Goal: Information Seeking & Learning: Check status

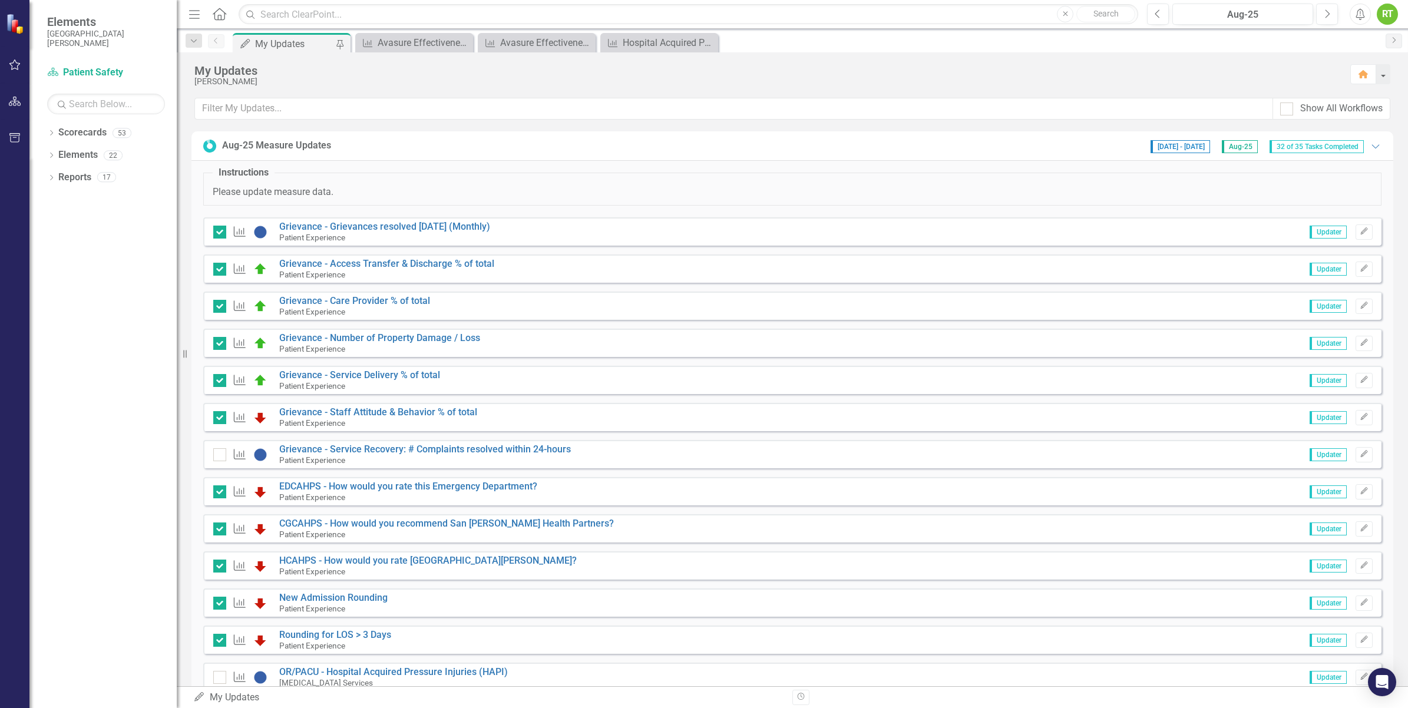
scroll to position [323, 0]
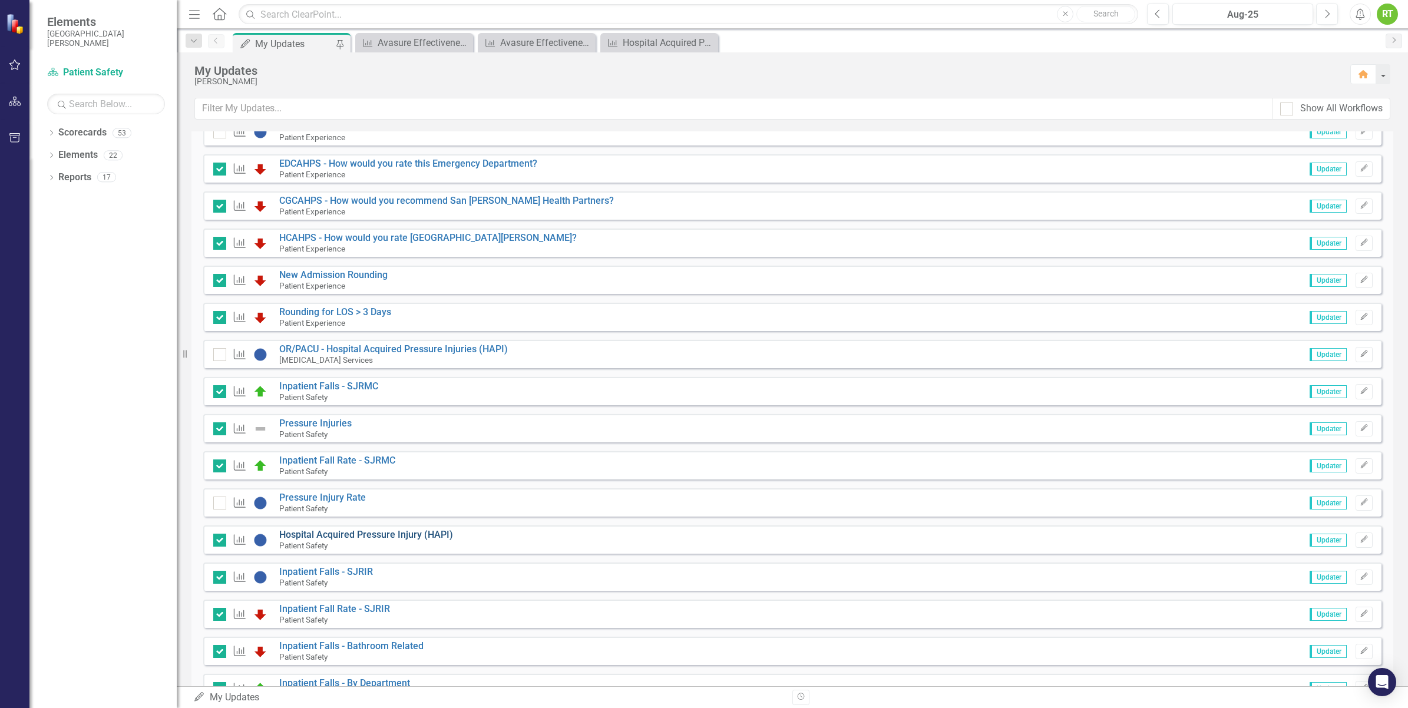
click at [389, 532] on link "Hospital Acquired Pressure Injury (HAPI)" at bounding box center [366, 534] width 174 height 11
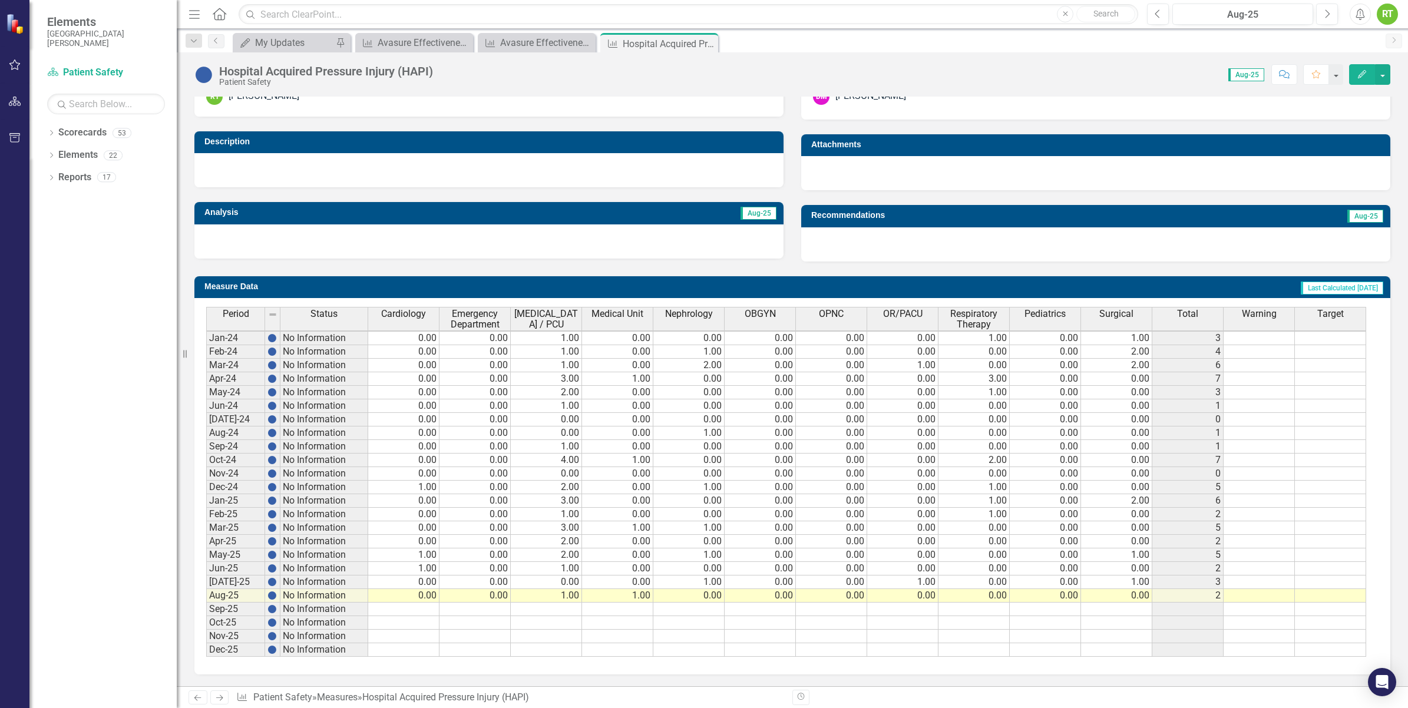
scroll to position [4, 0]
click at [313, 41] on div "My Updates" at bounding box center [294, 42] width 78 height 15
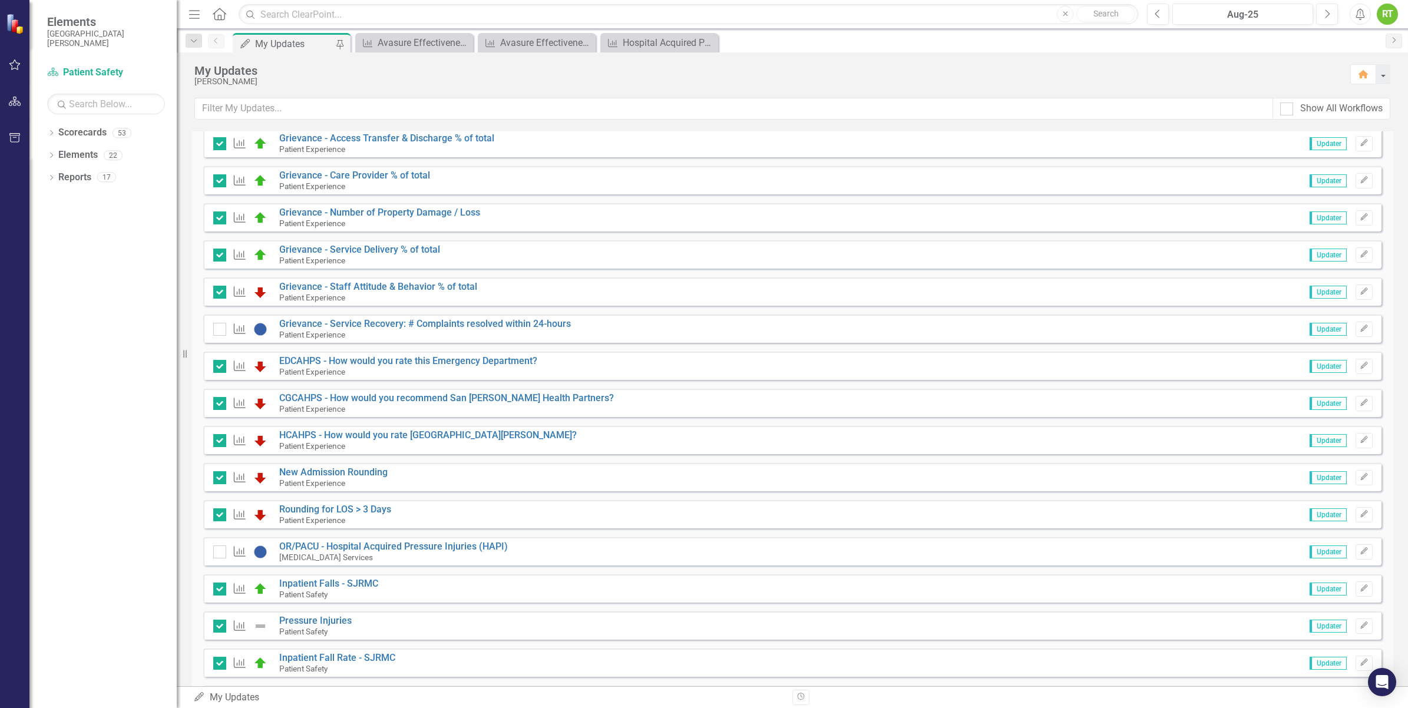
scroll to position [127, 0]
click at [362, 547] on link "OR/PACU - Hospital Acquired Pressure Injuries (HAPI)" at bounding box center [393, 544] width 229 height 11
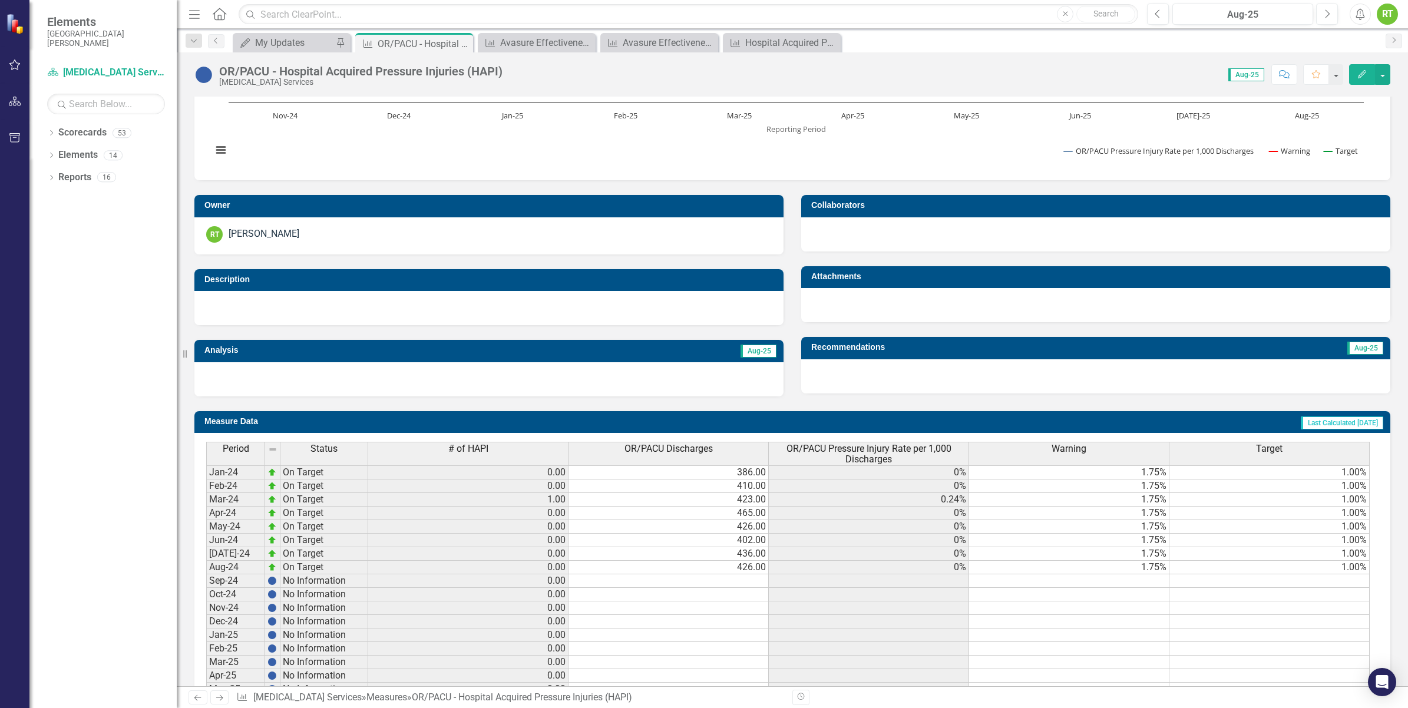
scroll to position [278, 0]
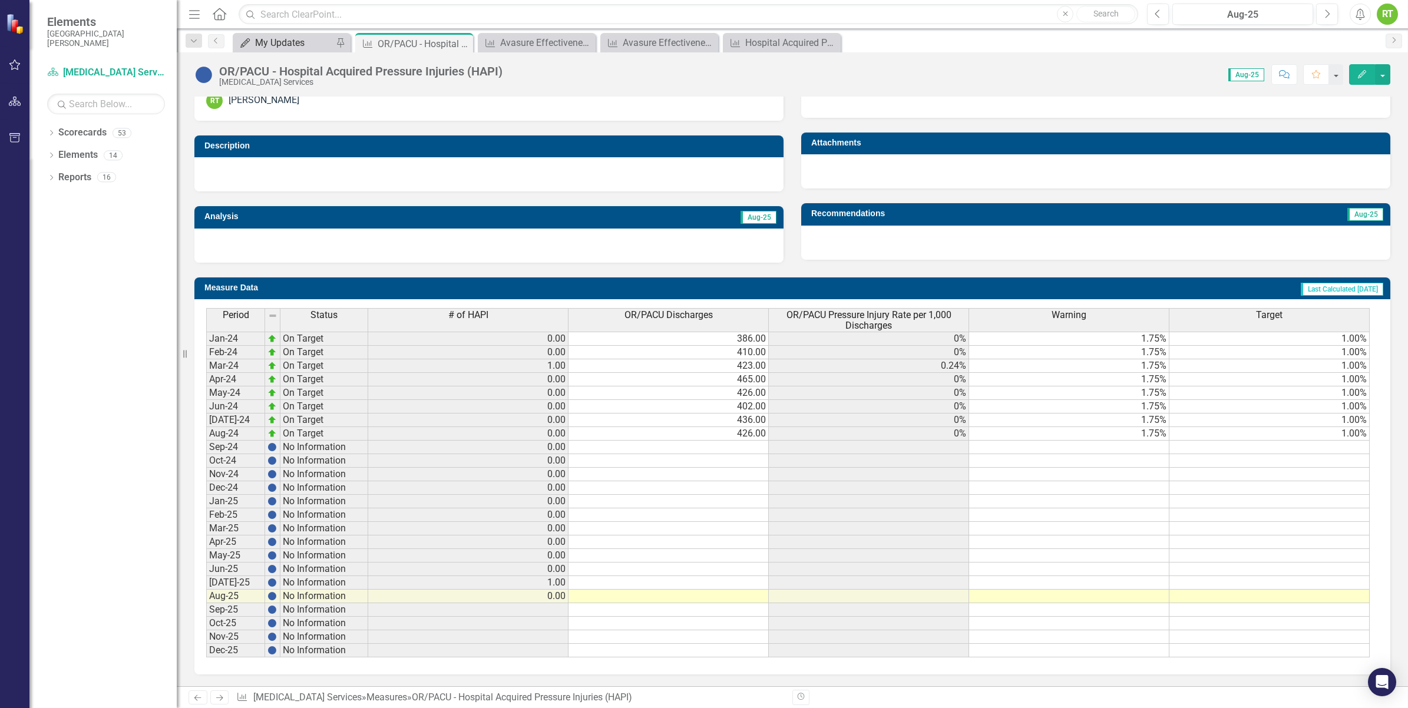
click at [281, 41] on div "My Updates" at bounding box center [294, 42] width 78 height 15
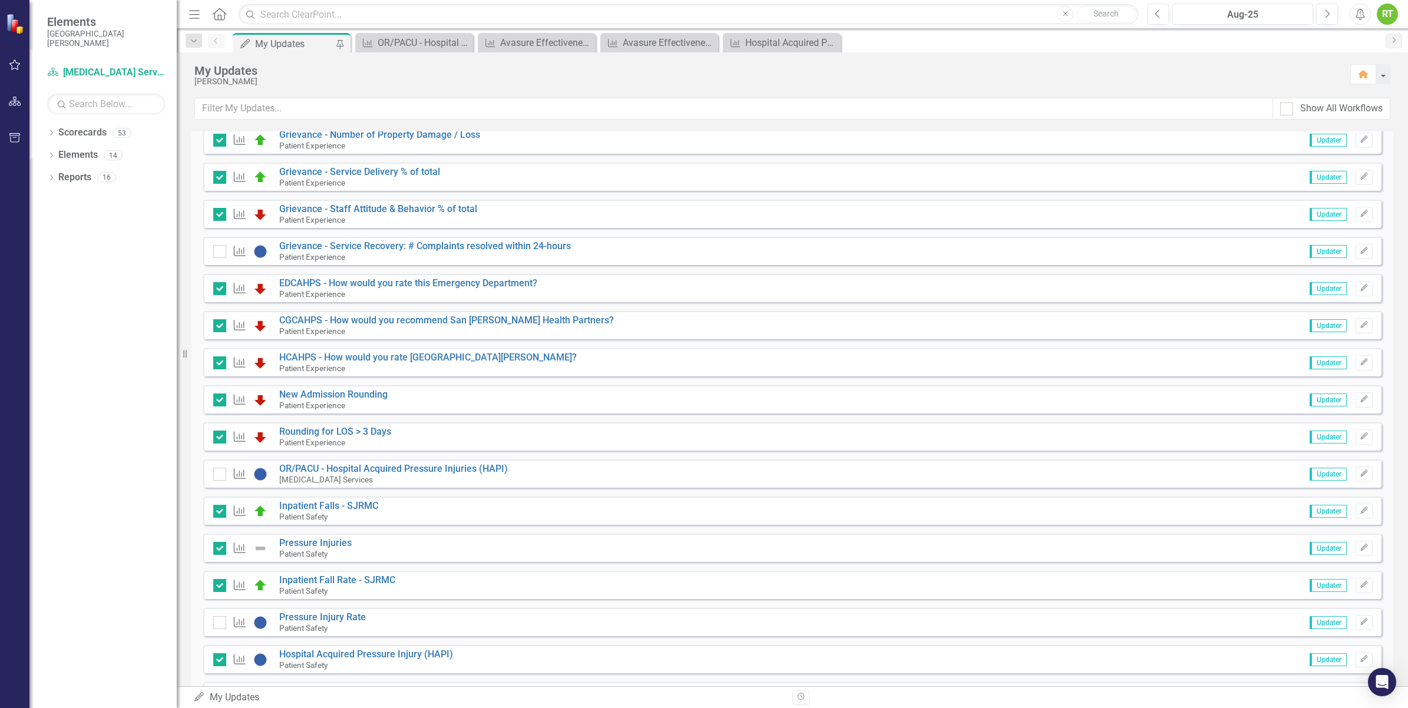
scroll to position [204, 0]
click at [323, 541] on link "Pressure Injuries" at bounding box center [315, 542] width 72 height 11
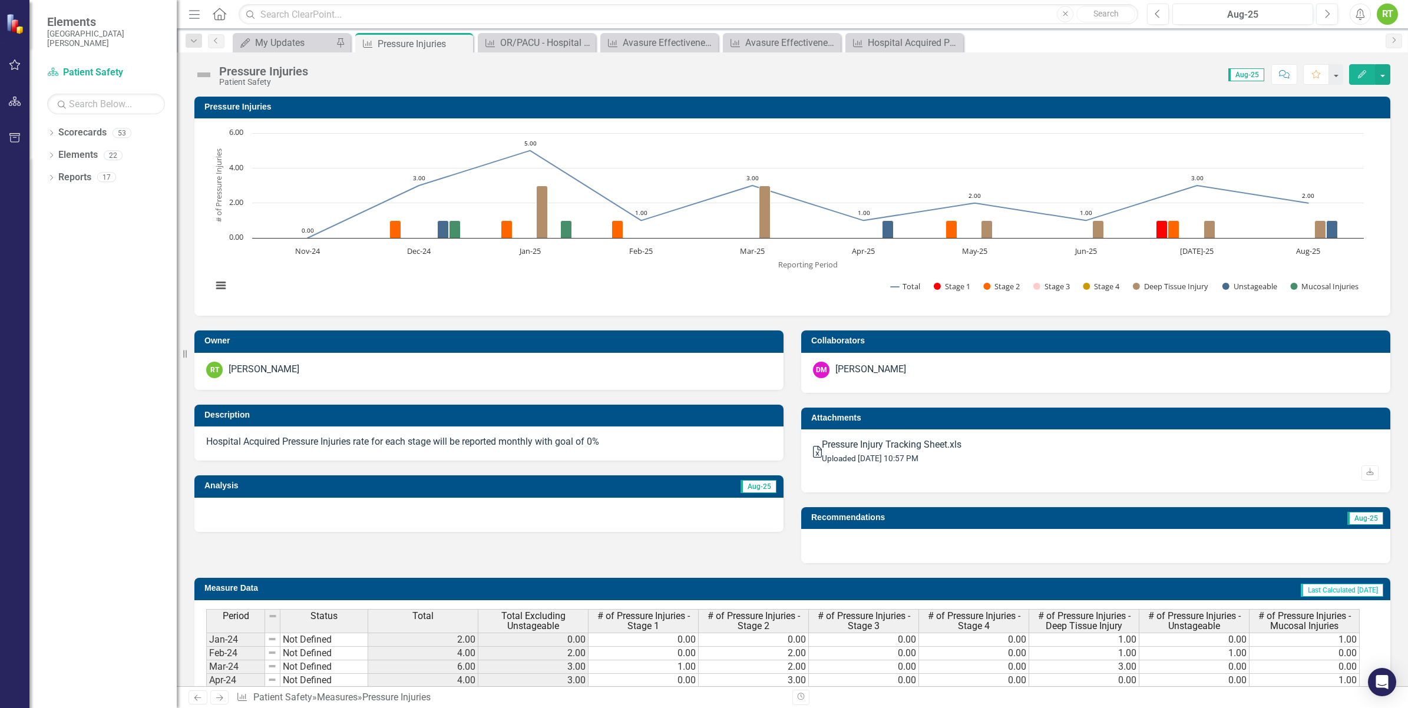
scroll to position [290, 0]
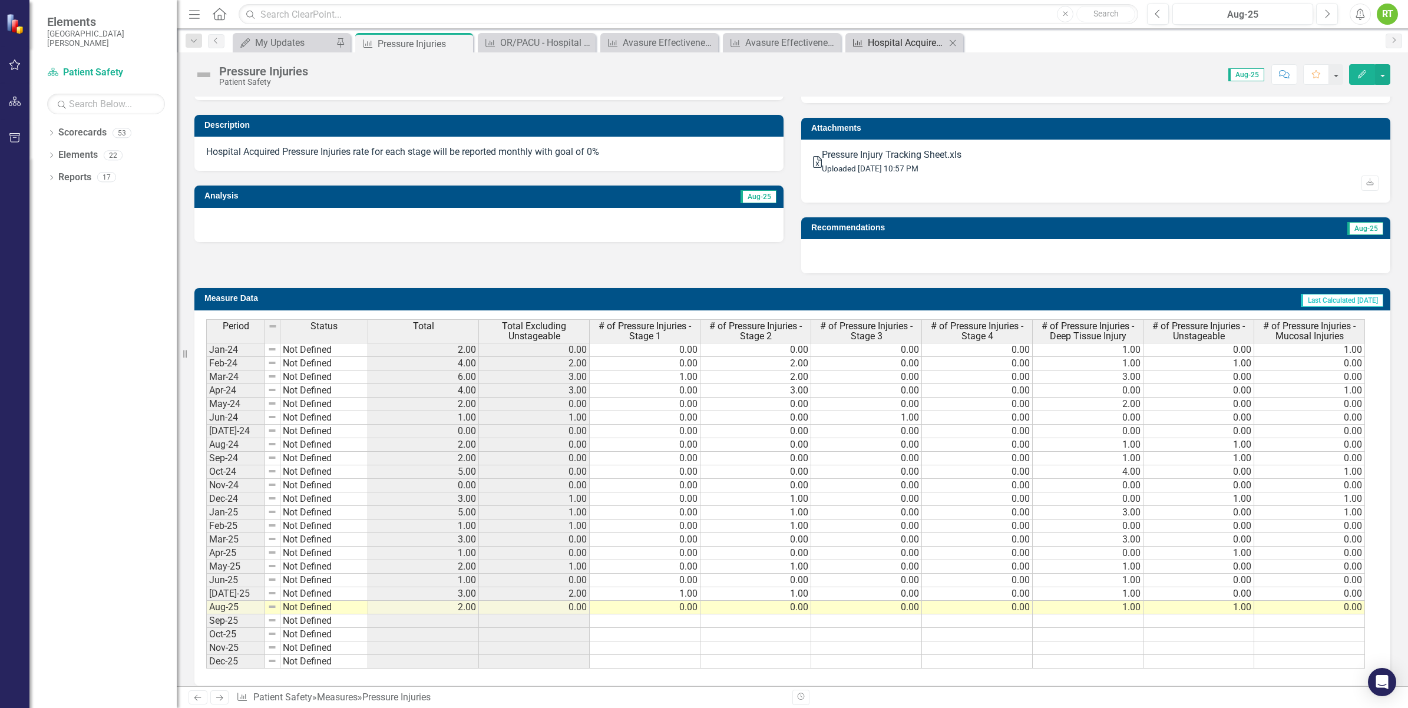
click at [888, 37] on div "Hospital Acquired Pressure Injury (HAPI)" at bounding box center [907, 42] width 78 height 15
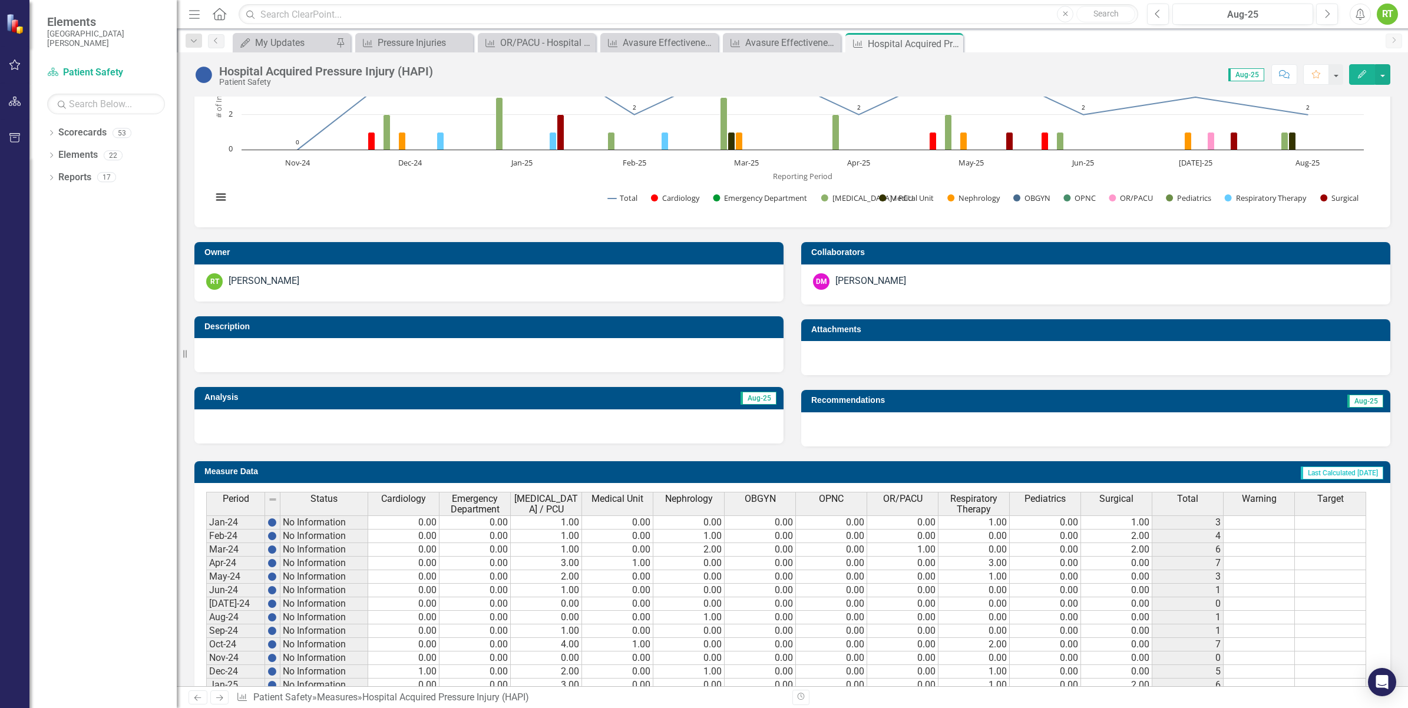
scroll to position [41, 0]
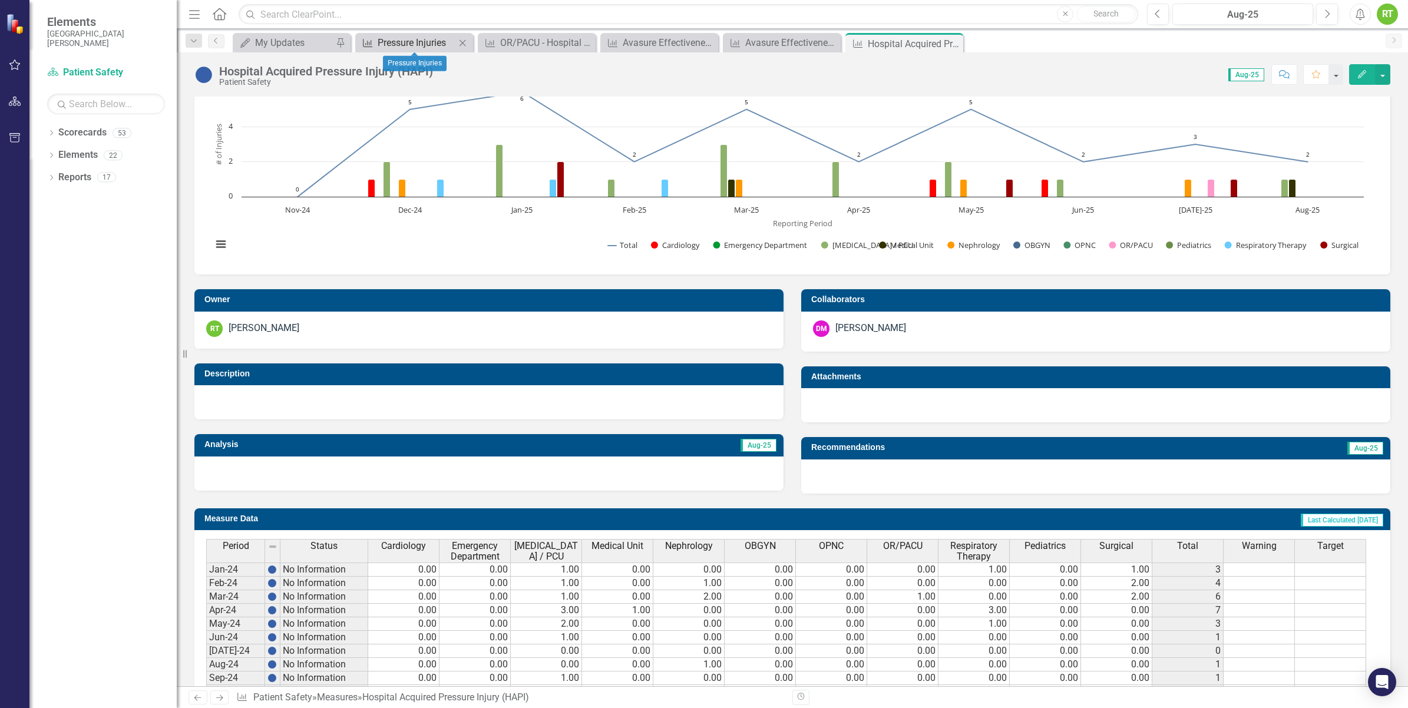
click at [429, 41] on div "Pressure Injuries" at bounding box center [417, 42] width 78 height 15
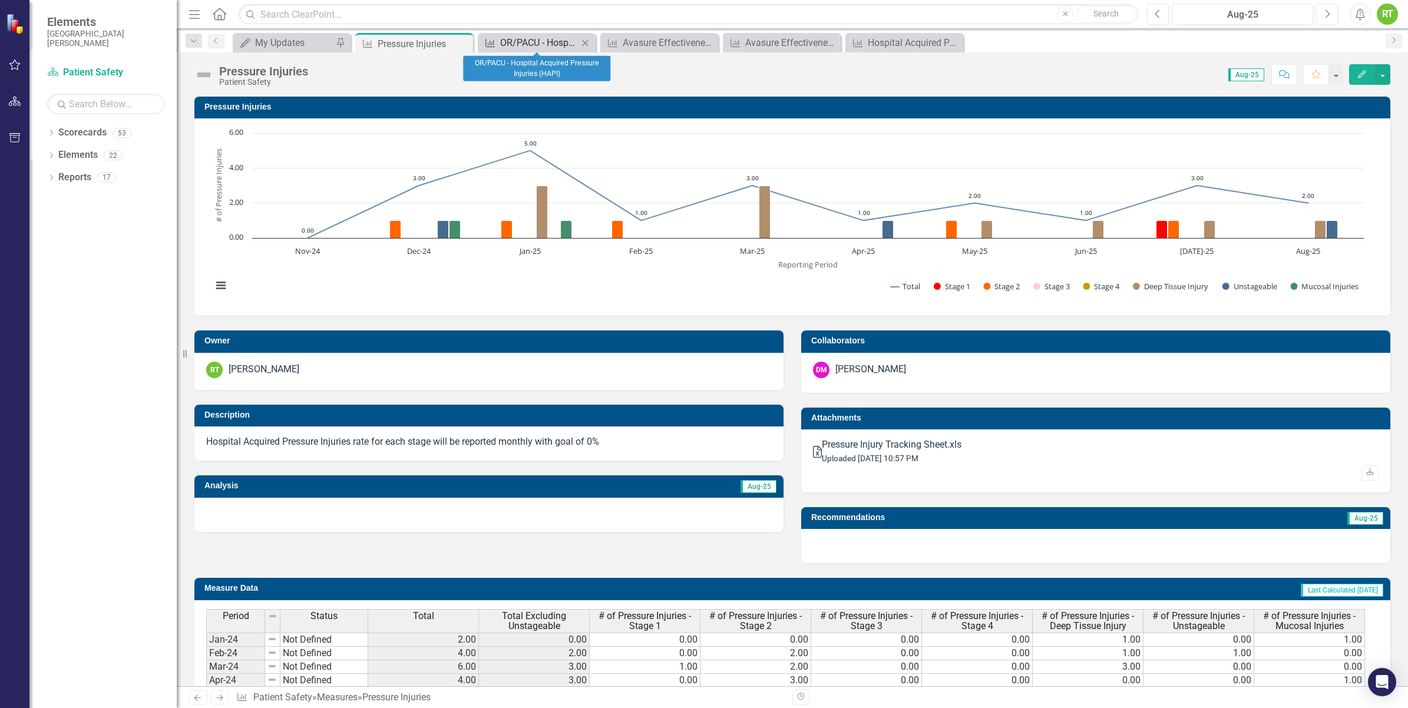
click at [569, 43] on div "OR/PACU - Hospital Acquired Pressure Injuries (HAPI)" at bounding box center [539, 42] width 78 height 15
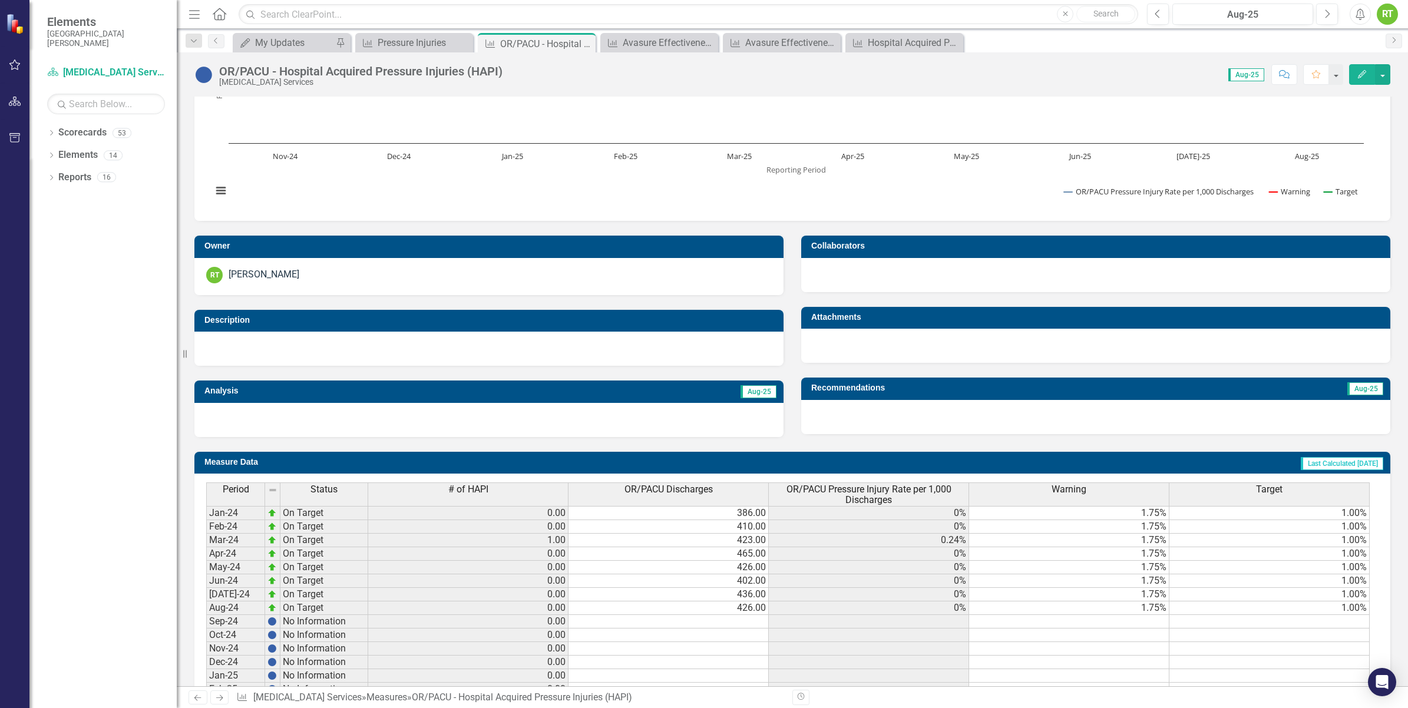
scroll to position [278, 0]
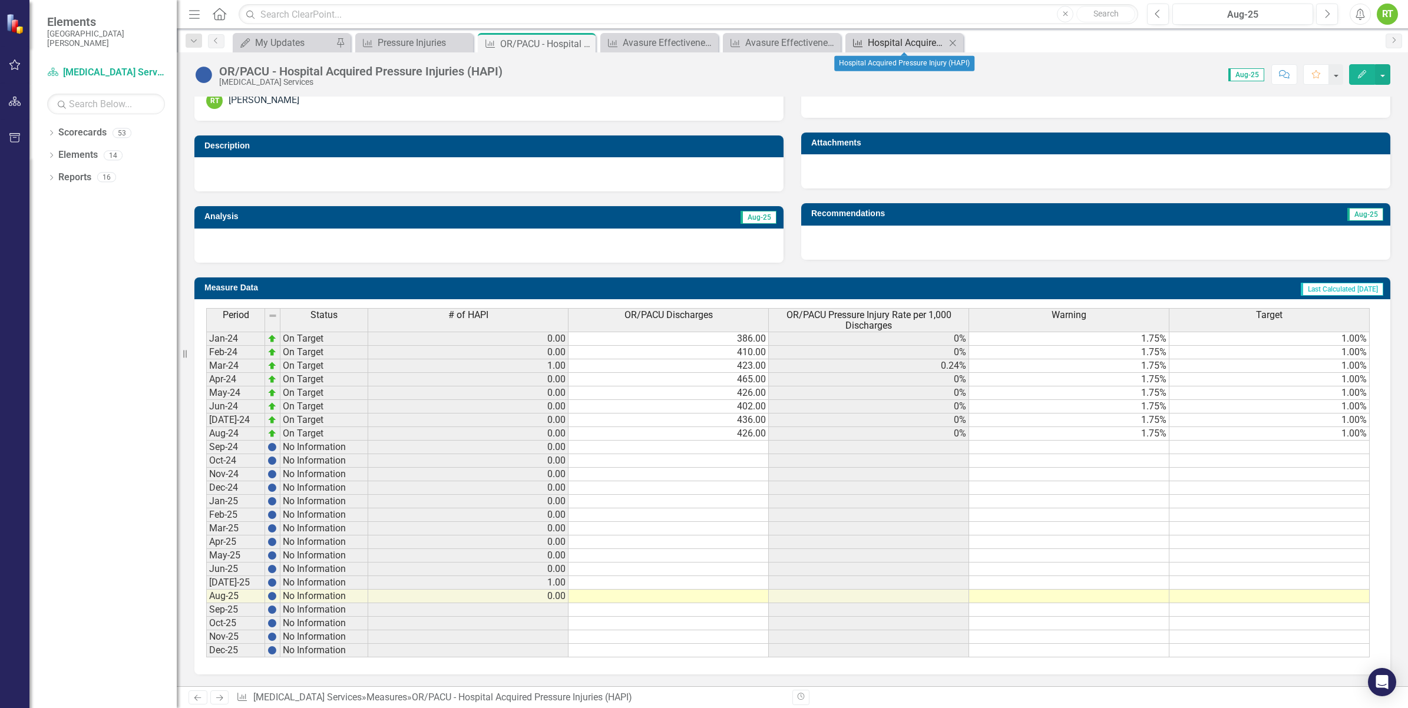
click at [929, 46] on div "Hospital Acquired Pressure Injury (HAPI)" at bounding box center [907, 42] width 78 height 15
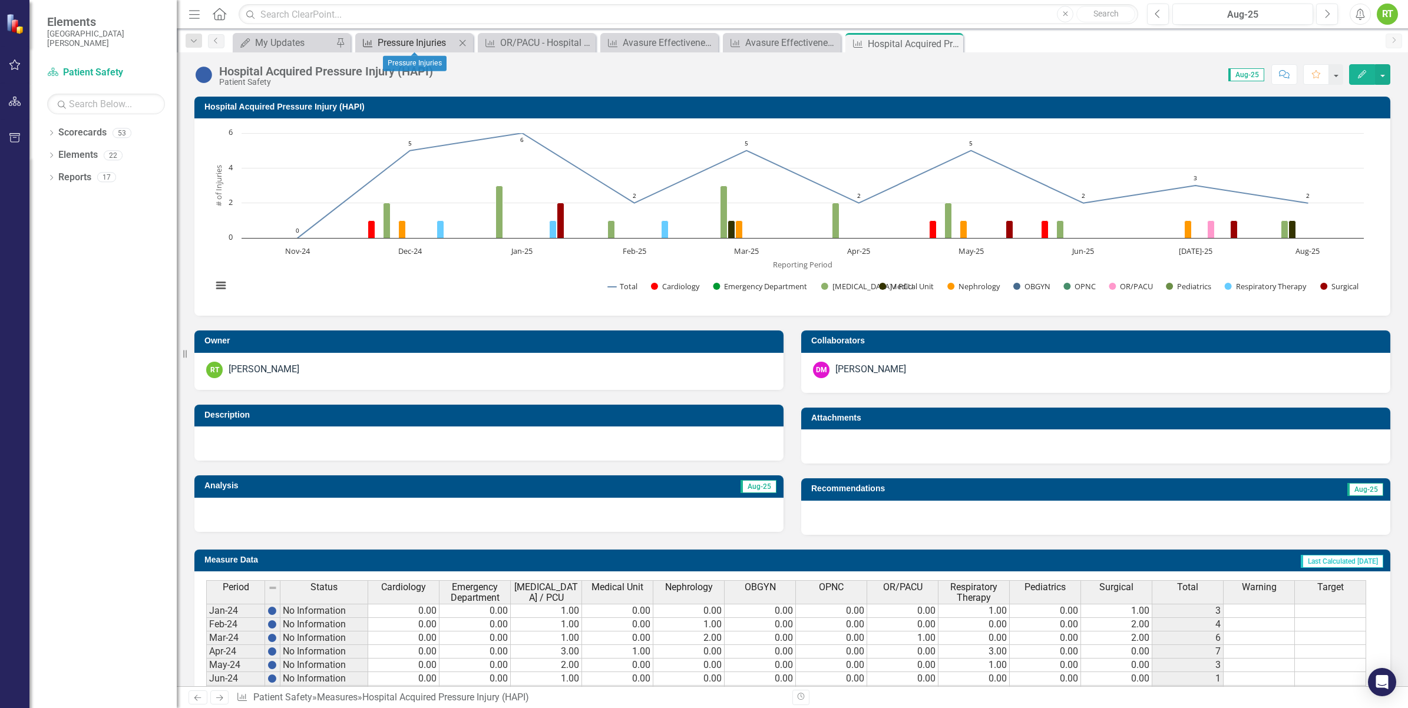
click at [389, 44] on div "Pressure Injuries" at bounding box center [417, 42] width 78 height 15
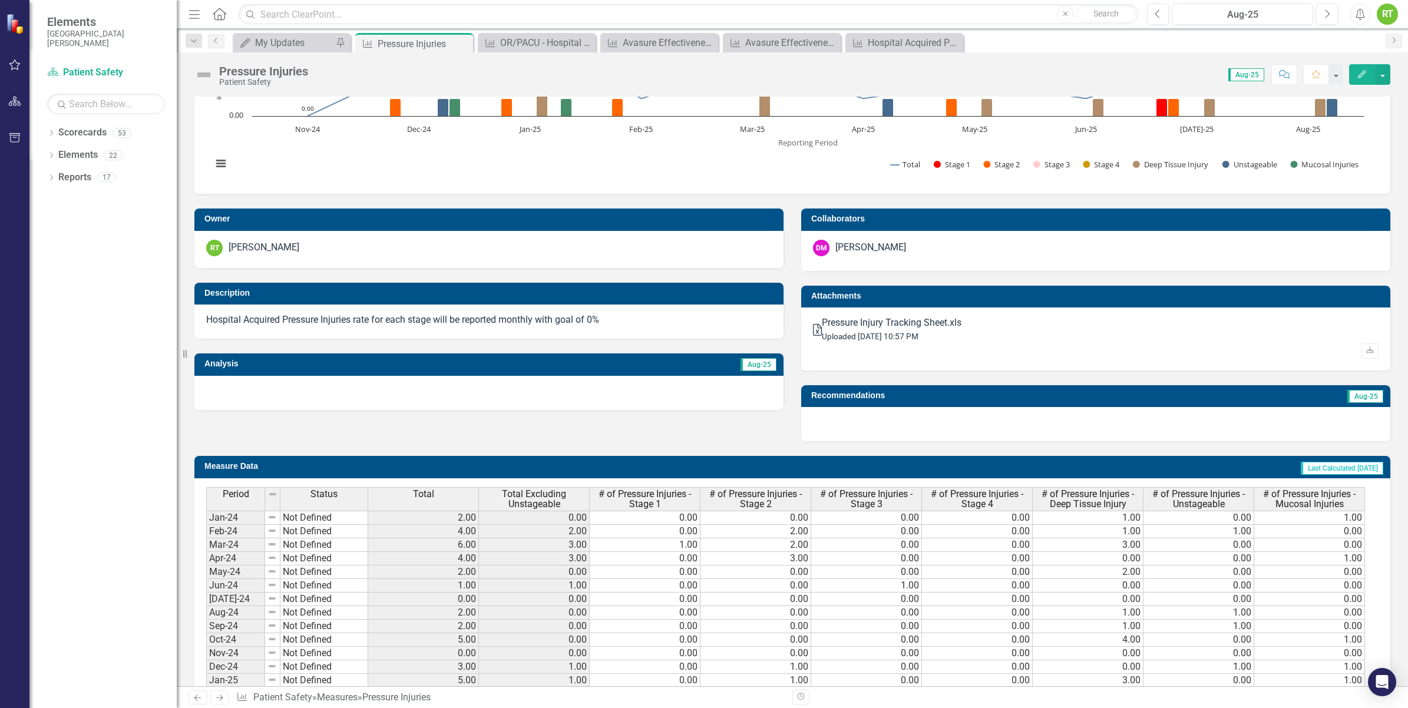
scroll to position [119, 0]
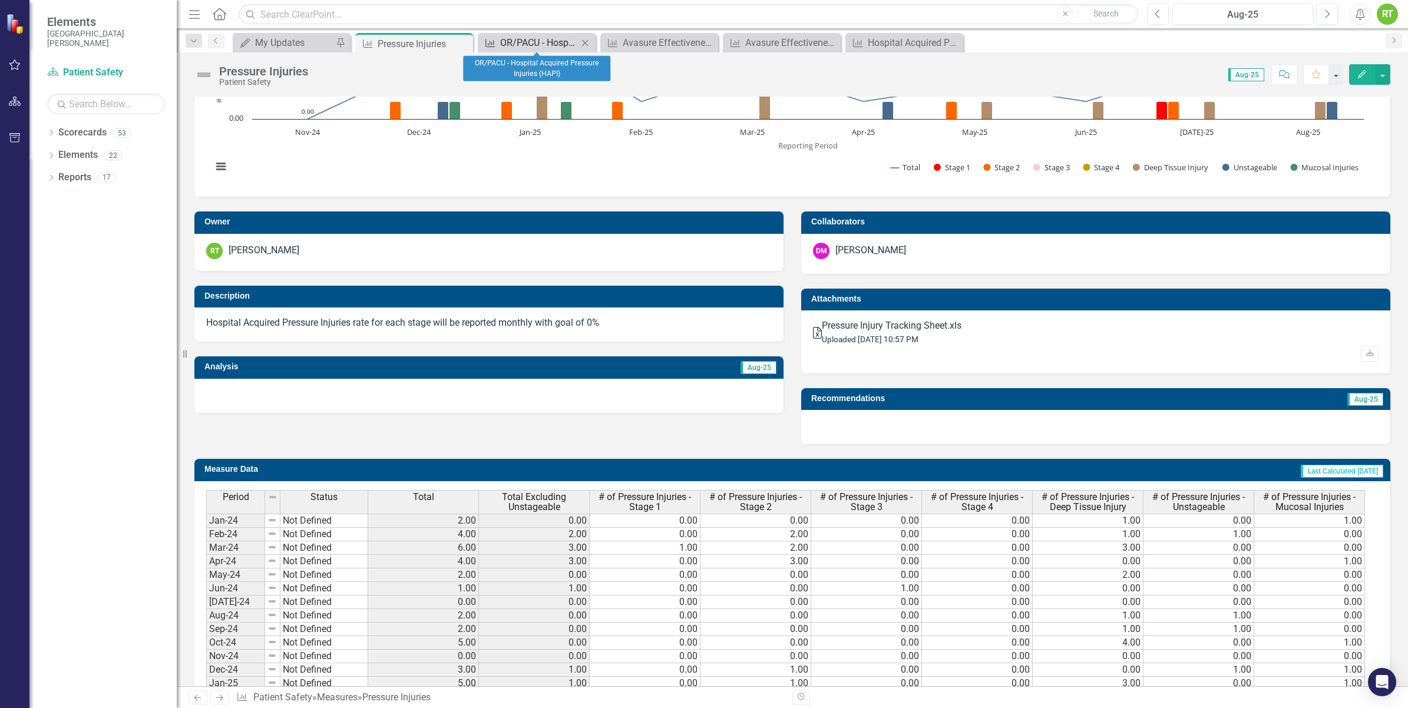
click at [564, 46] on div "OR/PACU - Hospital Acquired Pressure Injuries (HAPI)" at bounding box center [539, 42] width 78 height 15
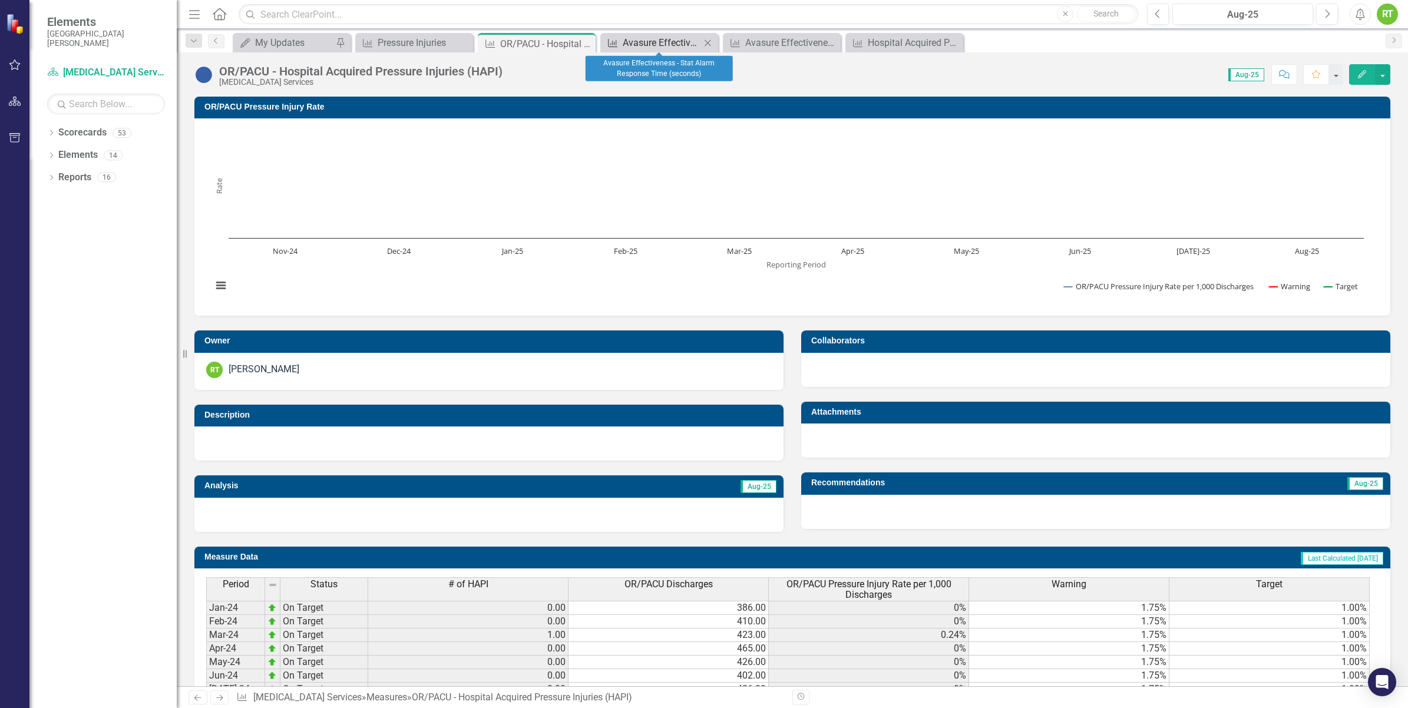
click at [655, 47] on div "Avasure Effectiveness - Stat Alarm Response Time (seconds)" at bounding box center [662, 42] width 78 height 15
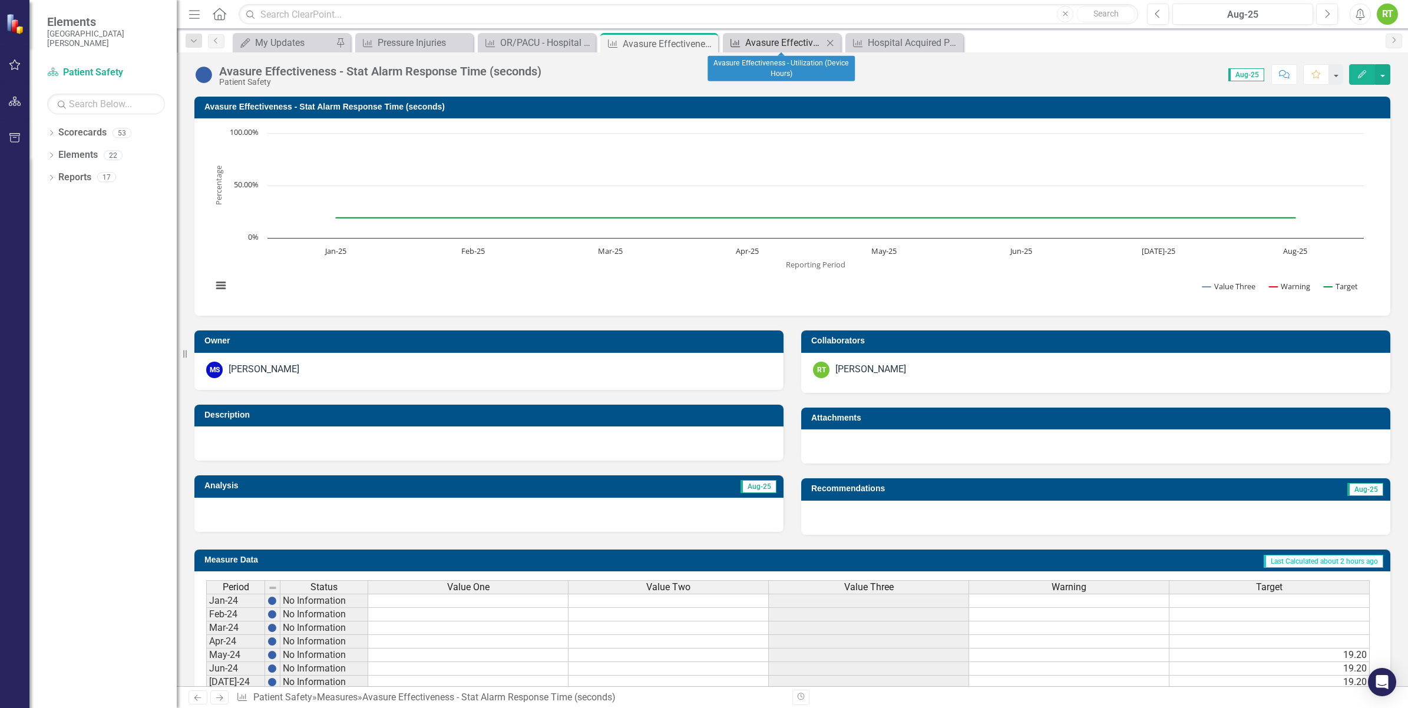
click at [772, 40] on div "Avasure Effectiveness - Utilization (Device Hours)" at bounding box center [784, 42] width 78 height 15
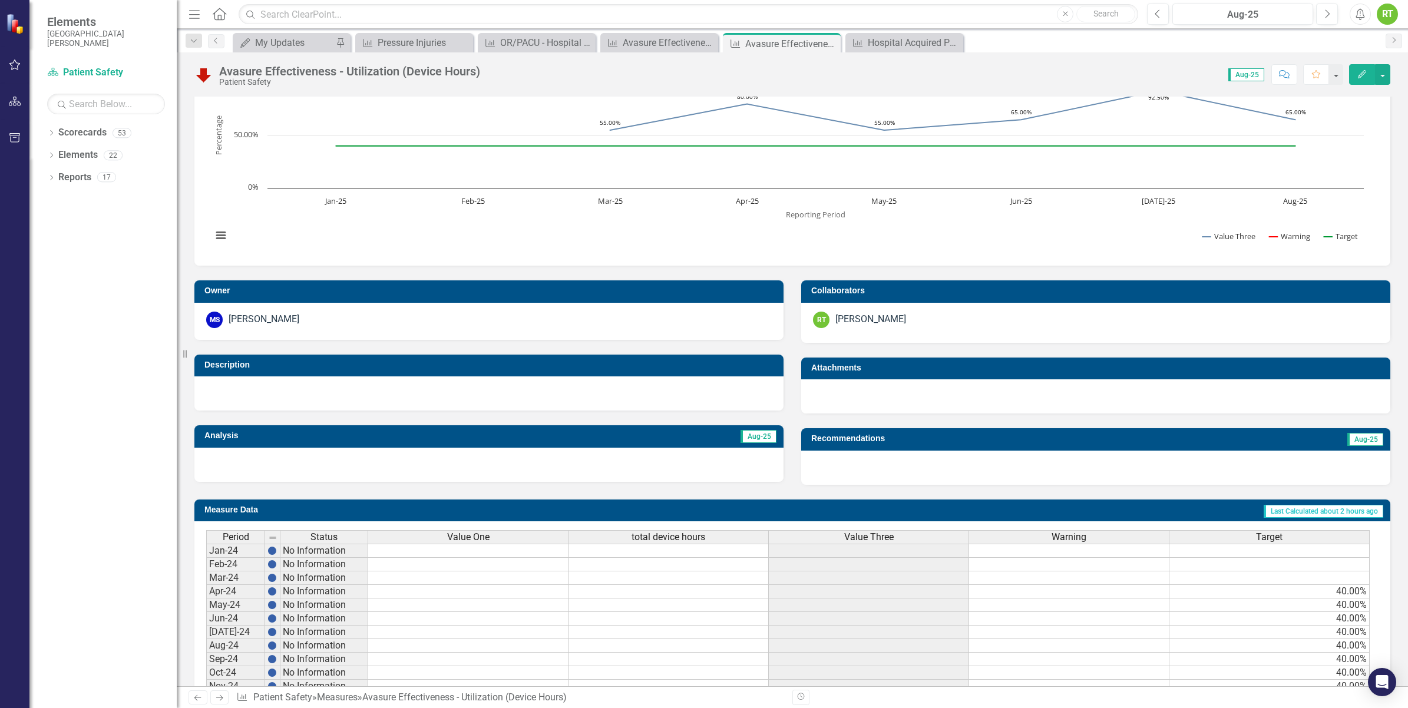
scroll to position [47, 0]
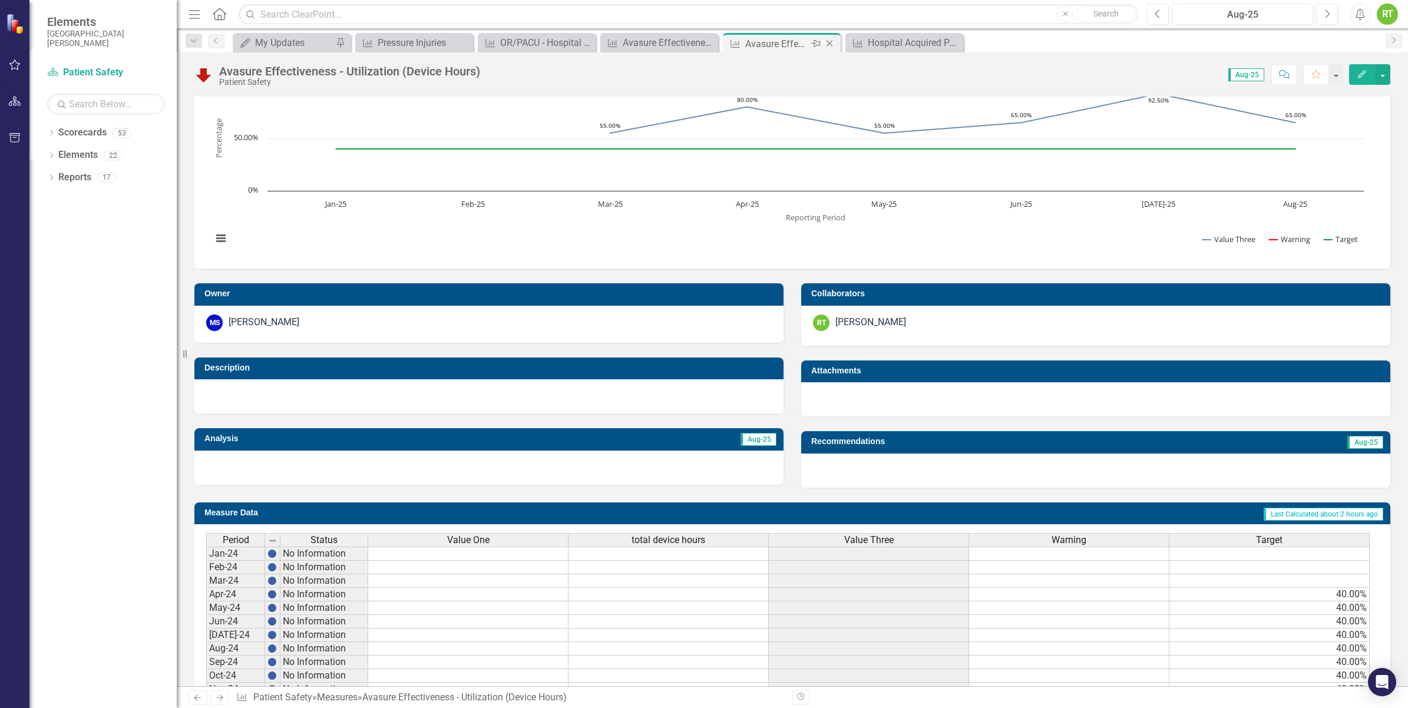
click at [834, 43] on icon "Close" at bounding box center [830, 43] width 12 height 9
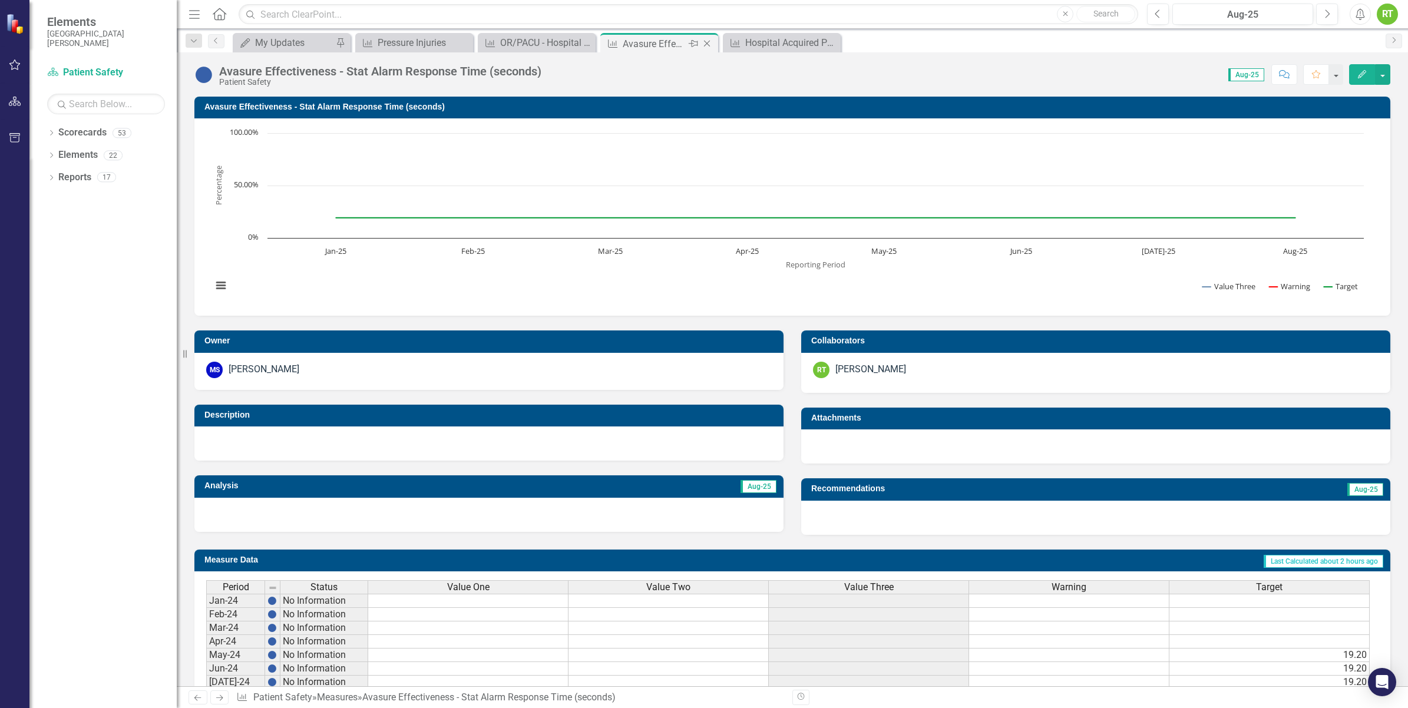
click at [705, 48] on div "Close" at bounding box center [708, 44] width 15 height 15
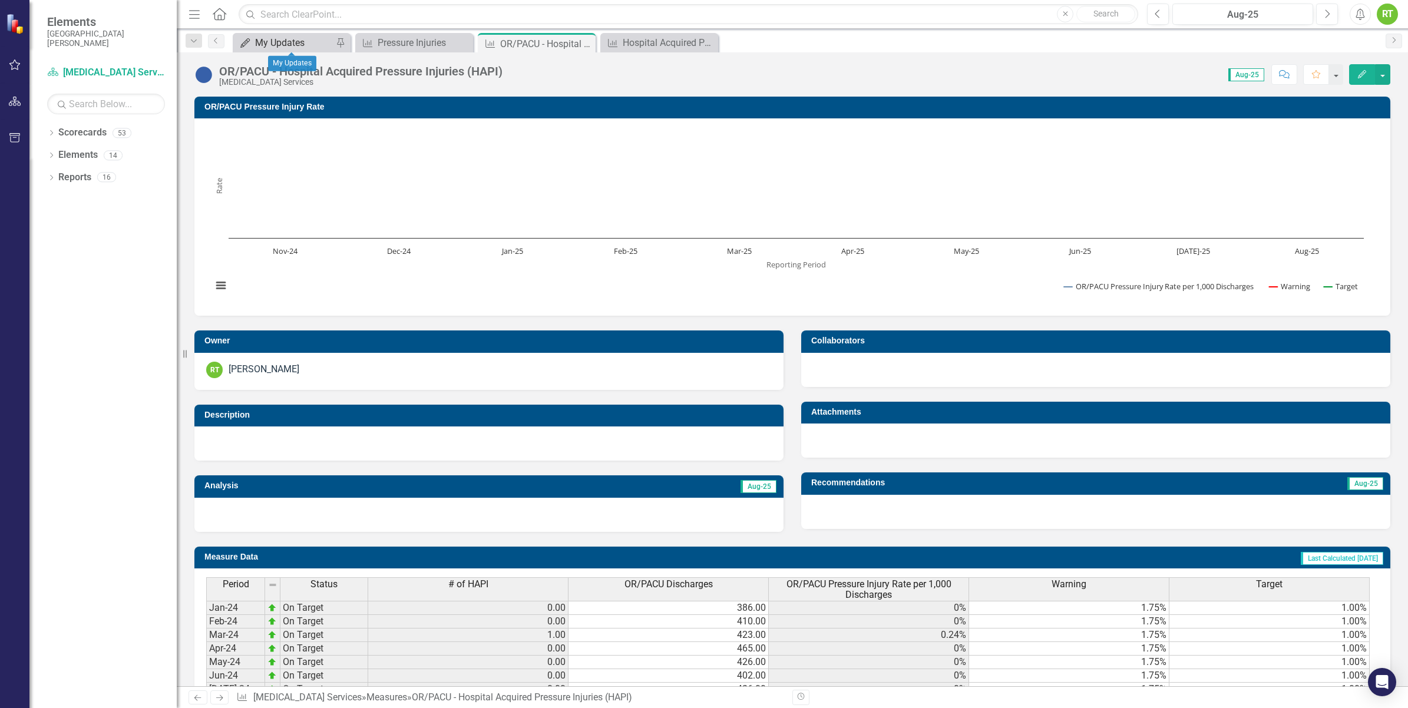
click at [300, 48] on div "My Updates" at bounding box center [294, 42] width 78 height 15
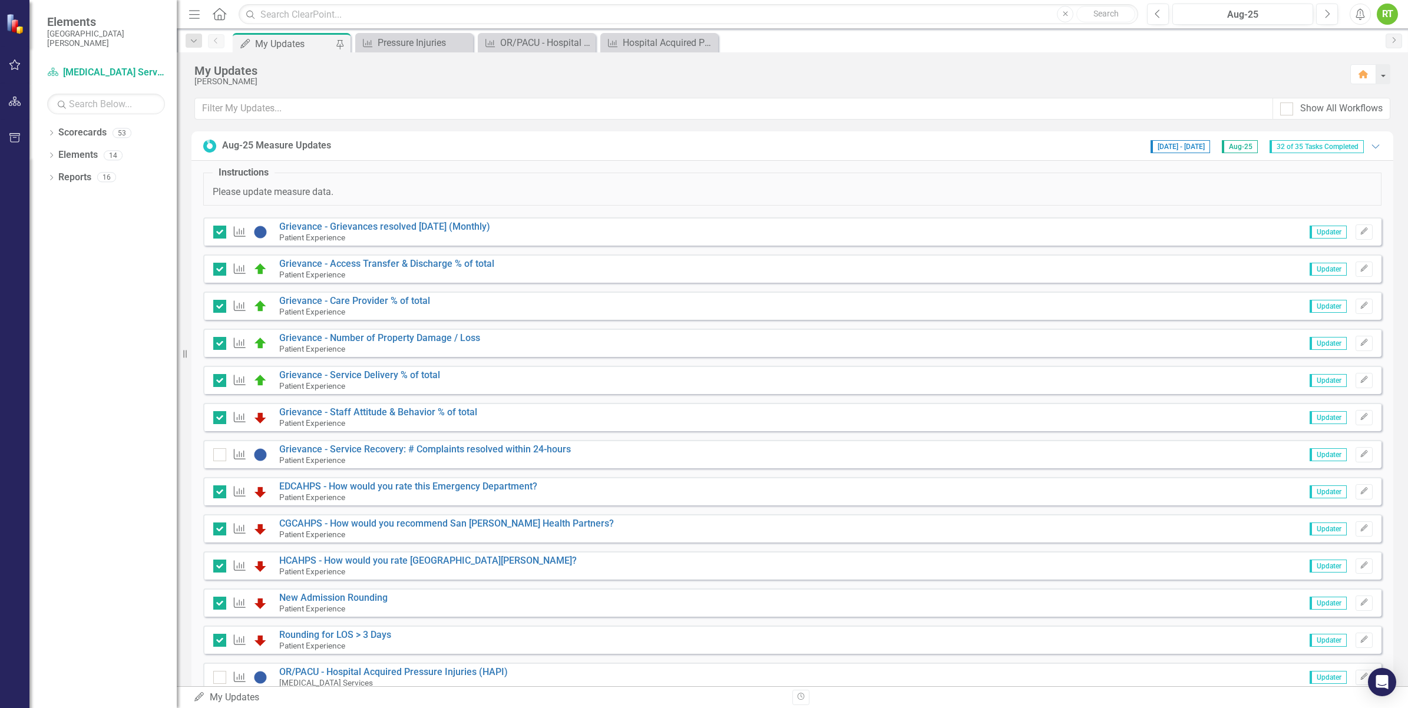
click at [430, 52] on div "My Updates [PERSON_NAME] Home" at bounding box center [792, 74] width 1231 height 45
click at [425, 40] on div "Pressure Injuries" at bounding box center [417, 42] width 78 height 15
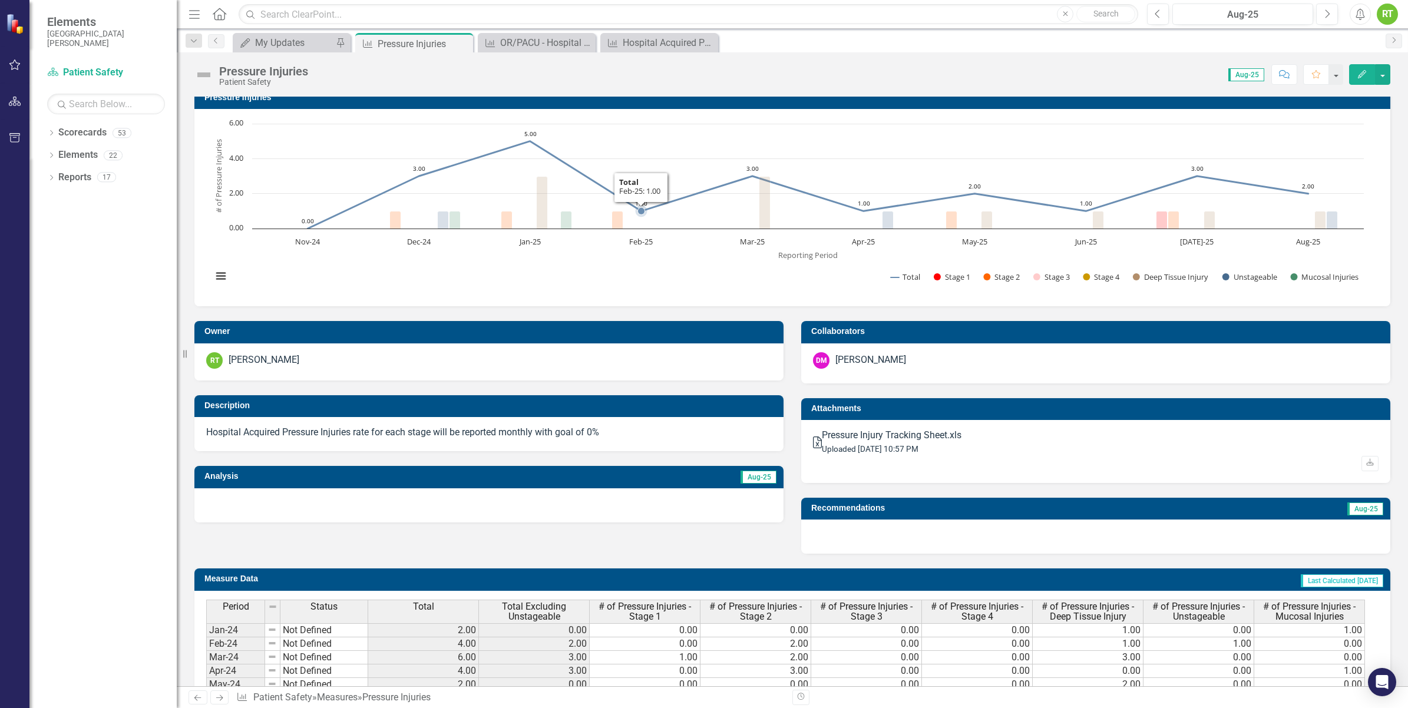
scroll to position [2, 0]
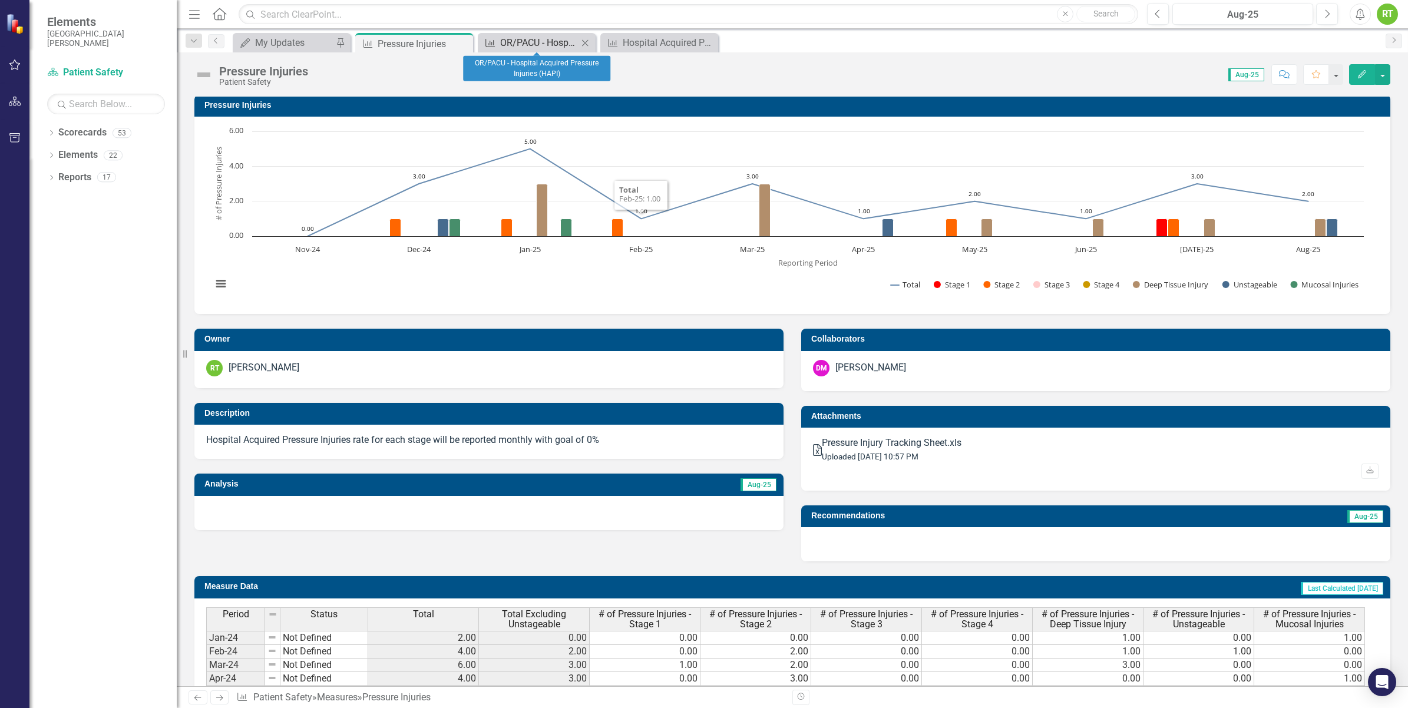
click at [561, 44] on div "OR/PACU - Hospital Acquired Pressure Injuries (HAPI)" at bounding box center [539, 42] width 78 height 15
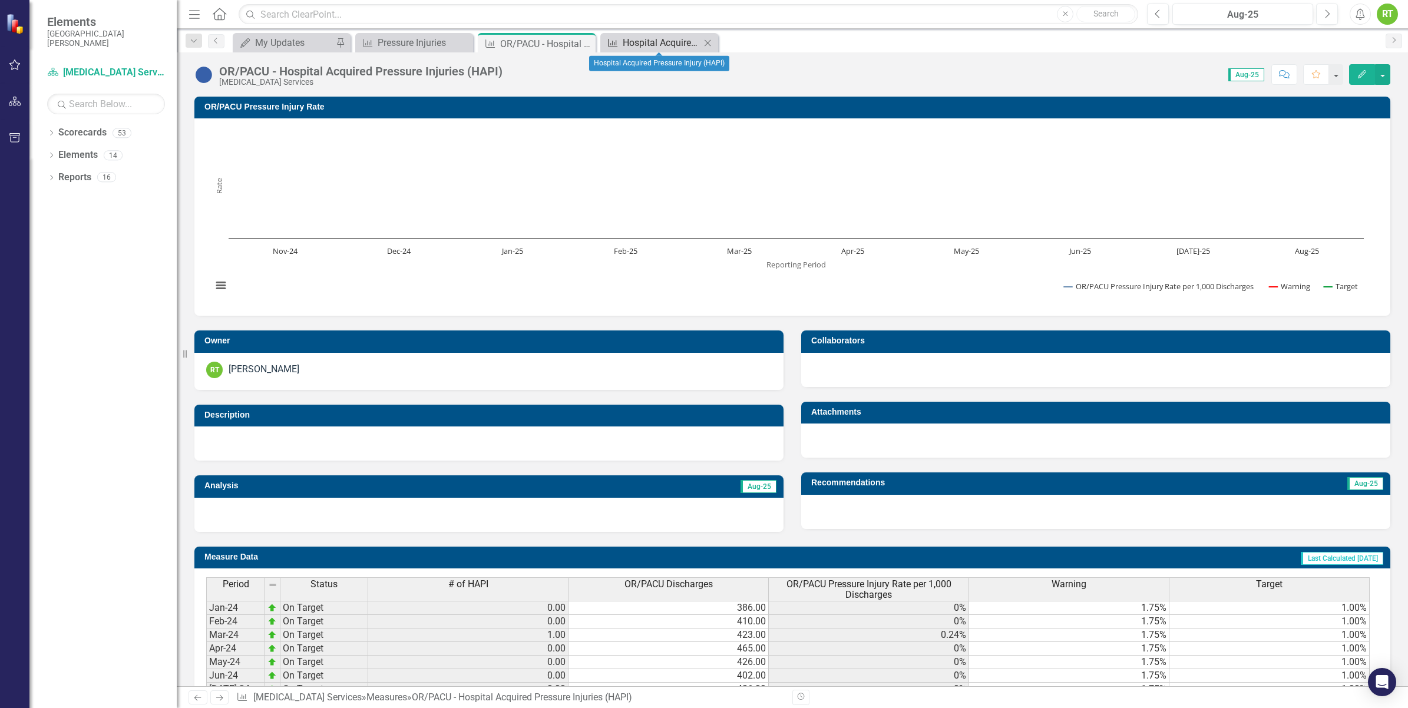
click at [663, 45] on div "Hospital Acquired Pressure Injury (HAPI)" at bounding box center [662, 42] width 78 height 15
